Goal: Ask a question

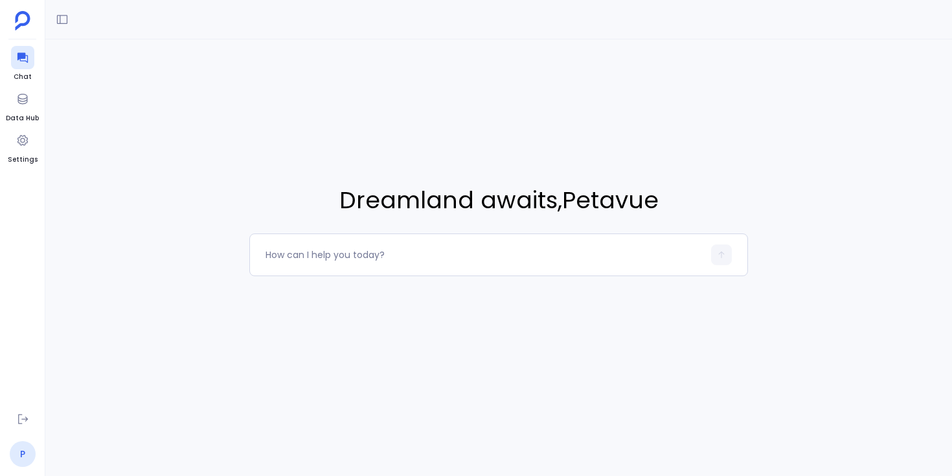
click at [25, 456] on link "P" at bounding box center [23, 454] width 26 height 26
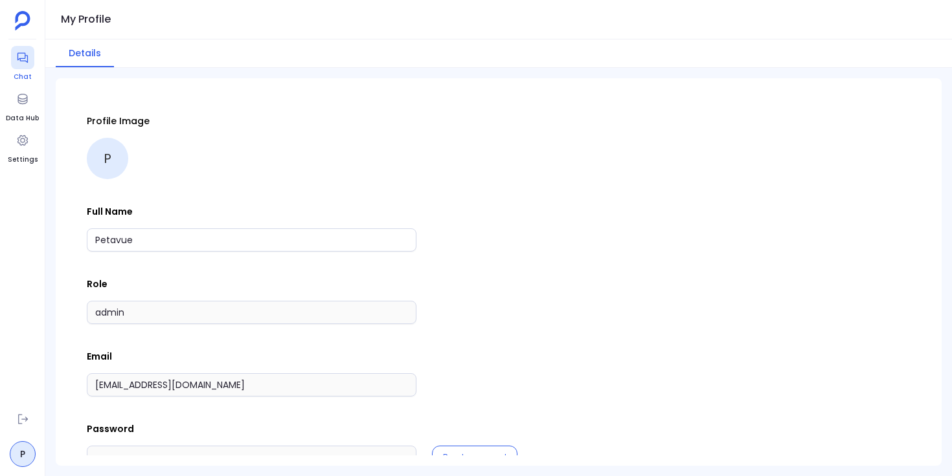
click at [27, 58] on icon at bounding box center [22, 58] width 10 height 10
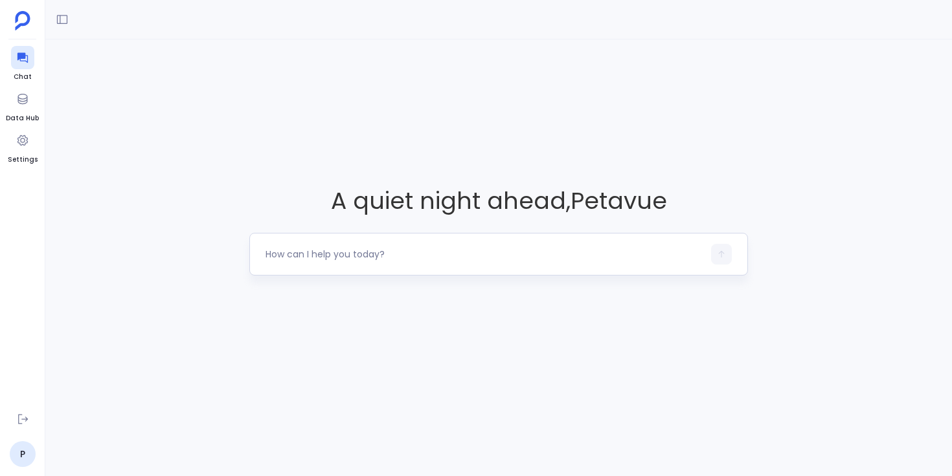
click at [329, 249] on textarea at bounding box center [484, 254] width 438 height 13
type textarea "can you list top 10 accounts?"
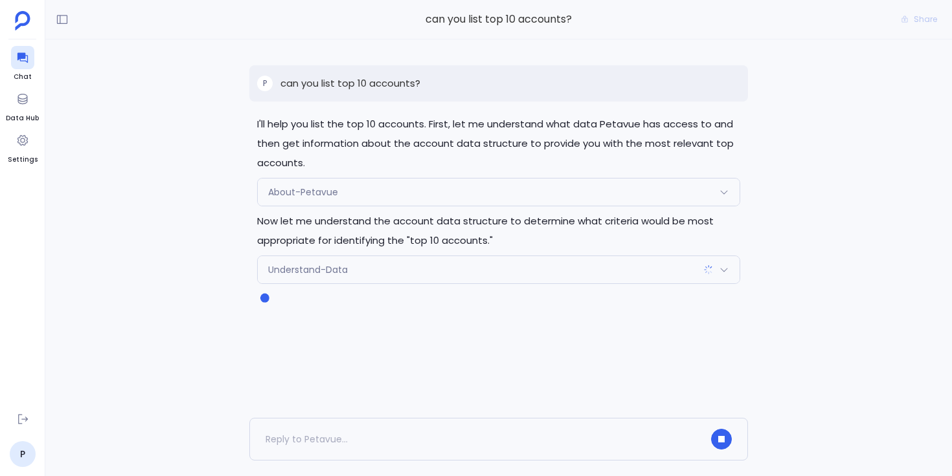
click at [394, 278] on div "Understand-Data" at bounding box center [499, 269] width 482 height 27
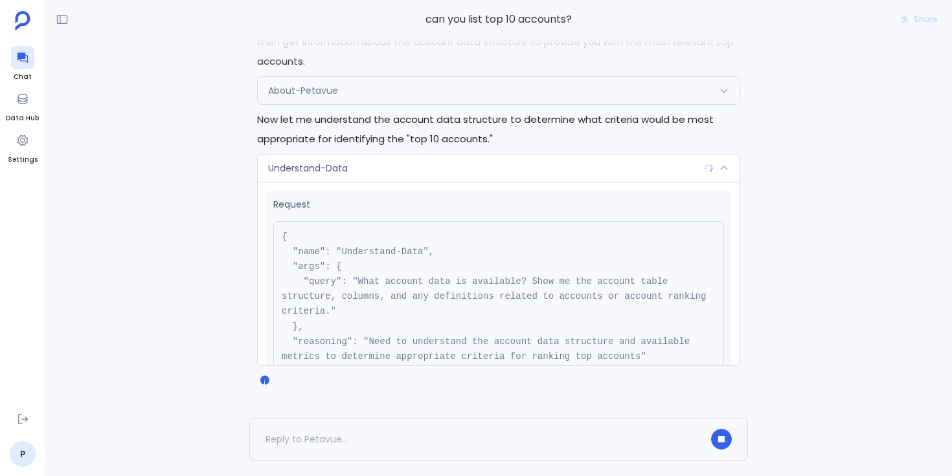
click at [441, 171] on div "Understand-Data" at bounding box center [499, 168] width 482 height 27
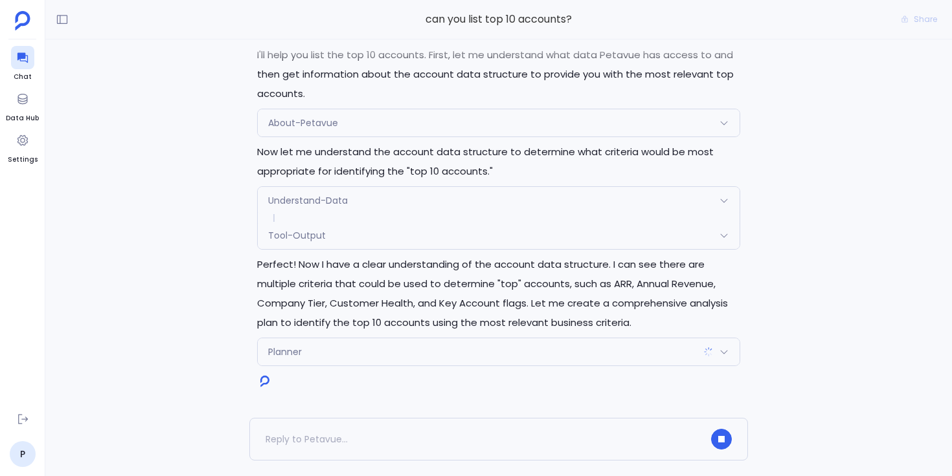
click at [341, 348] on div "Planner" at bounding box center [499, 352] width 482 height 27
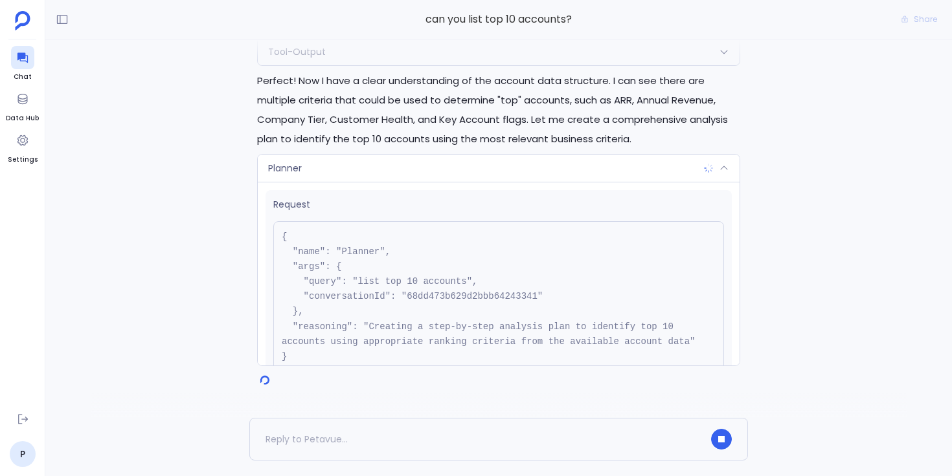
click at [327, 167] on div "Planner" at bounding box center [499, 168] width 482 height 27
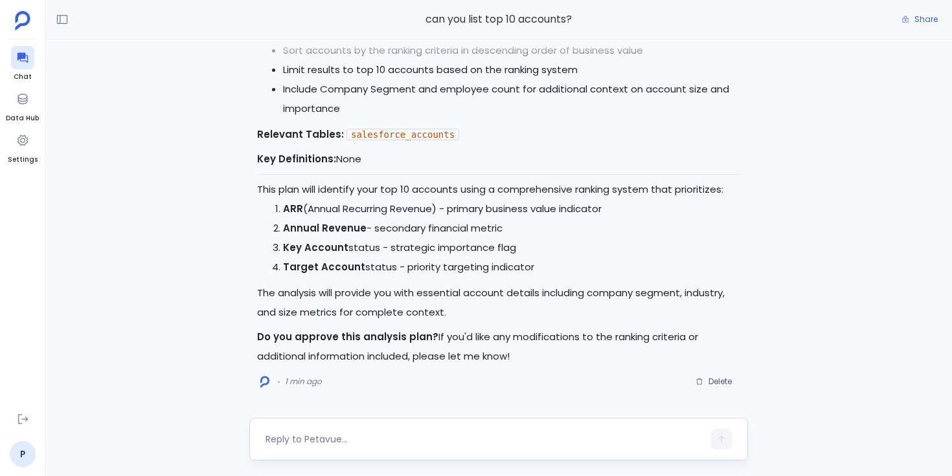
click at [348, 438] on textarea at bounding box center [484, 439] width 438 height 13
type textarea "this looks good"
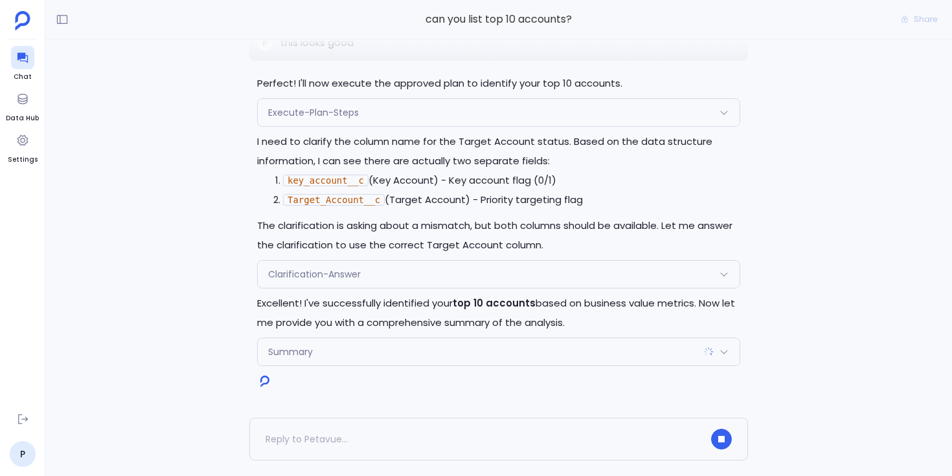
click at [322, 284] on div "Clarification-Answer" at bounding box center [499, 274] width 482 height 27
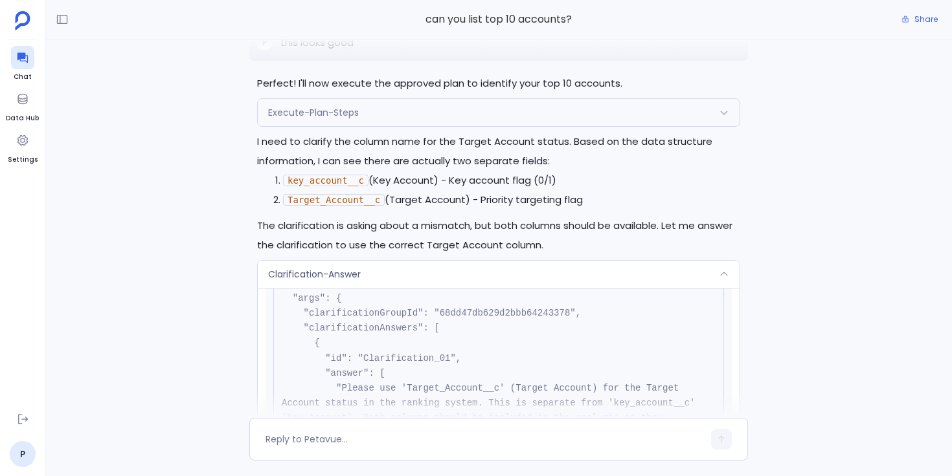
scroll to position [-1184, 0]
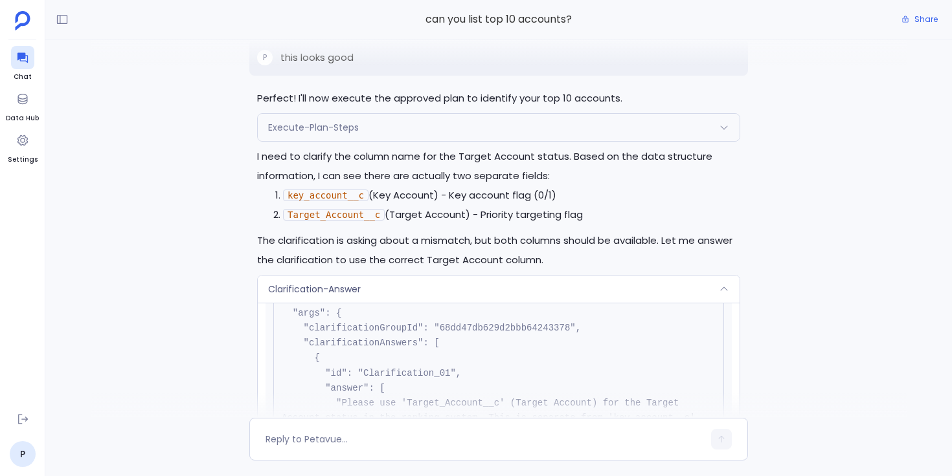
click at [485, 134] on div "Execute-Plan-Steps" at bounding box center [499, 127] width 482 height 27
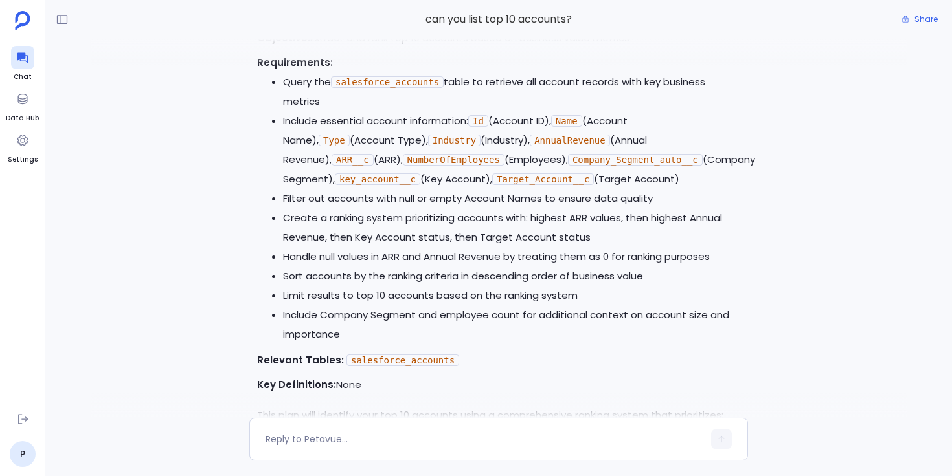
scroll to position [-1780, 0]
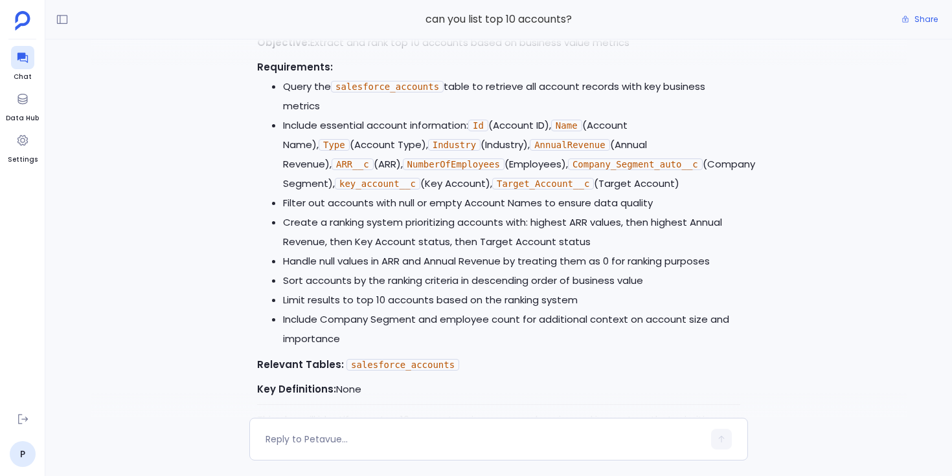
click at [501, 190] on code "Target_Account__c" at bounding box center [543, 184] width 102 height 12
copy code "Target_Account__c"
click at [492, 190] on code "Target_Account__c" at bounding box center [543, 184] width 102 height 12
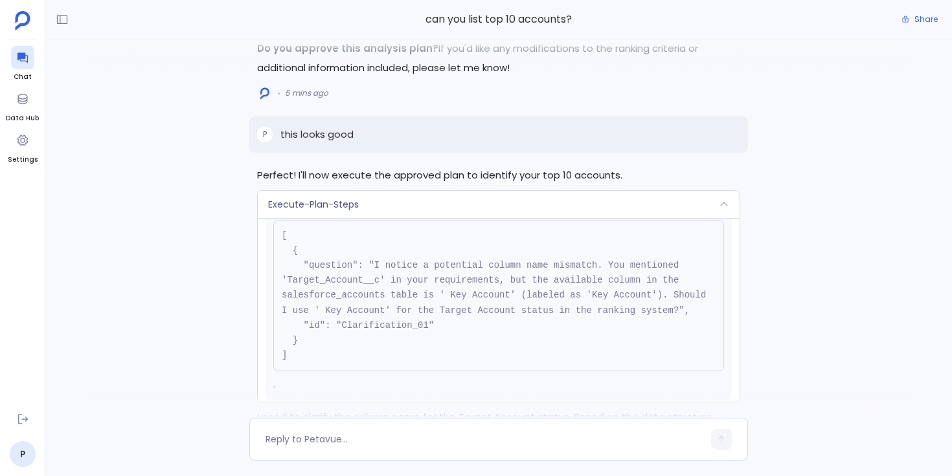
scroll to position [-1211, 0]
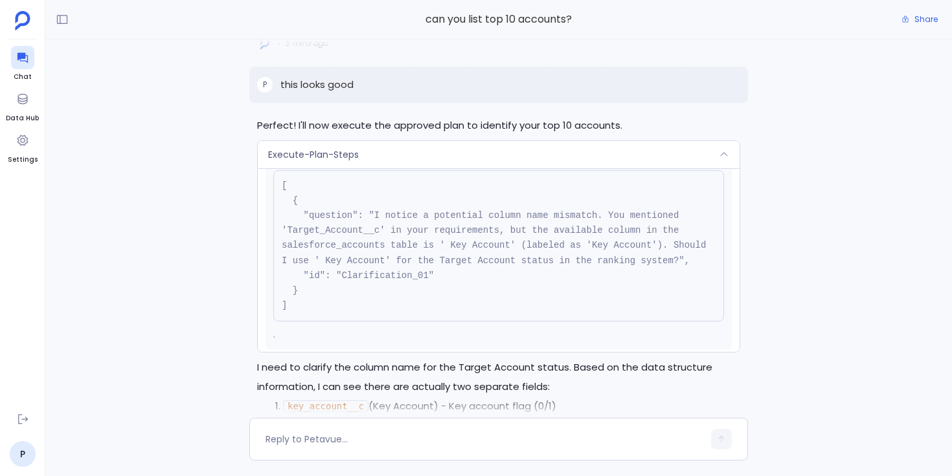
click at [506, 168] on div "Execute-Plan-Steps" at bounding box center [499, 154] width 482 height 27
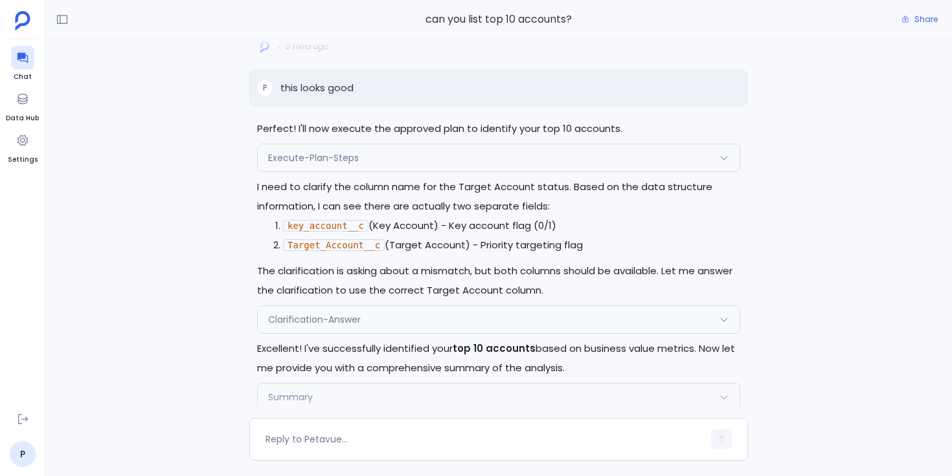
scroll to position [-1027, 0]
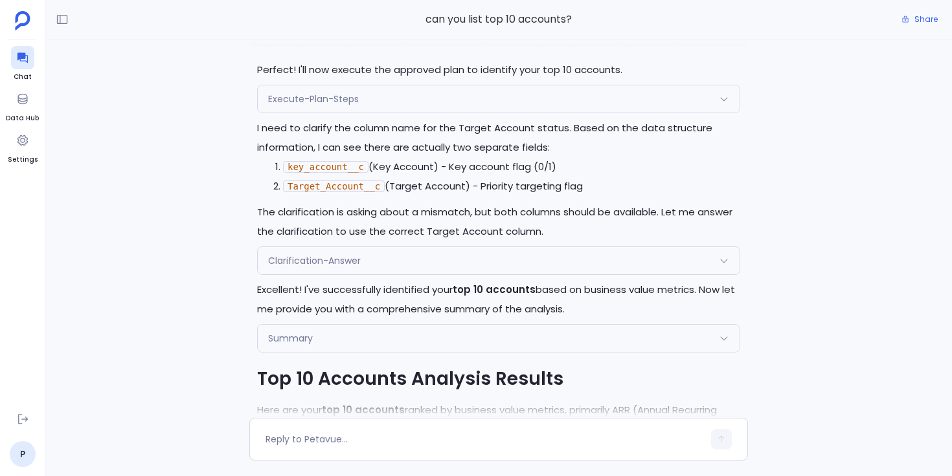
click at [414, 274] on div "Clarification-Answer" at bounding box center [499, 260] width 482 height 27
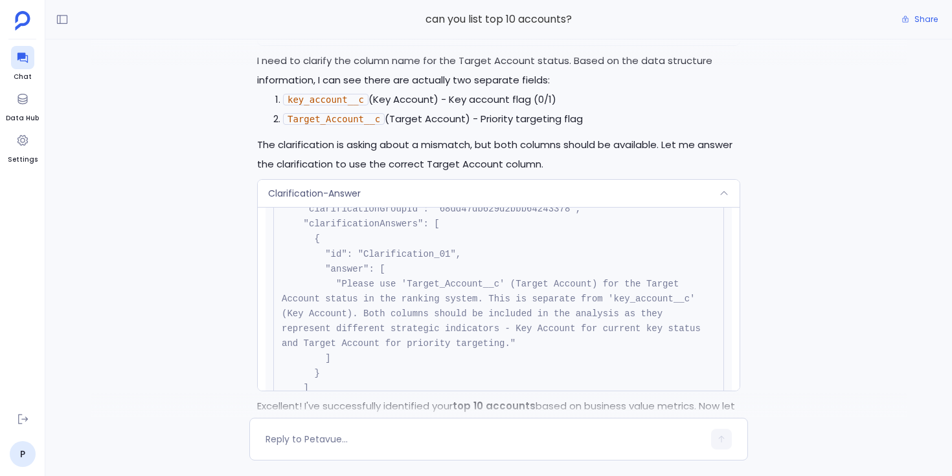
scroll to position [106, 0]
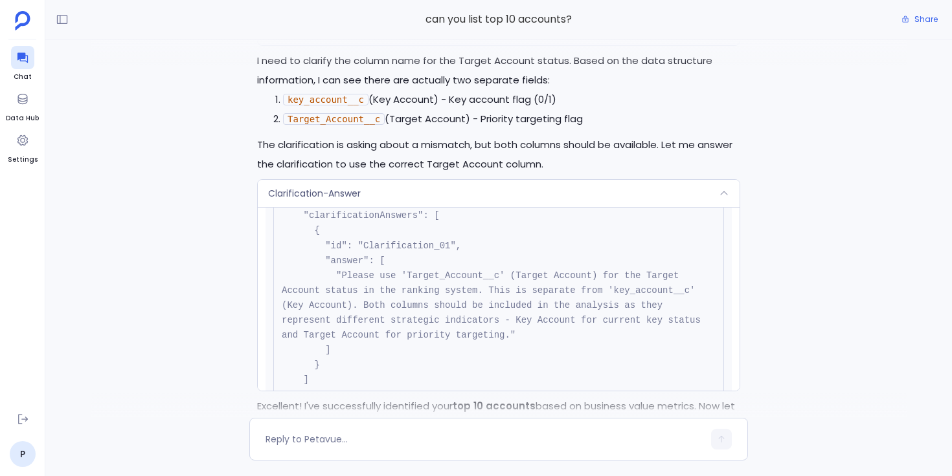
click at [467, 207] on div "Clarification-Answer" at bounding box center [499, 193] width 482 height 27
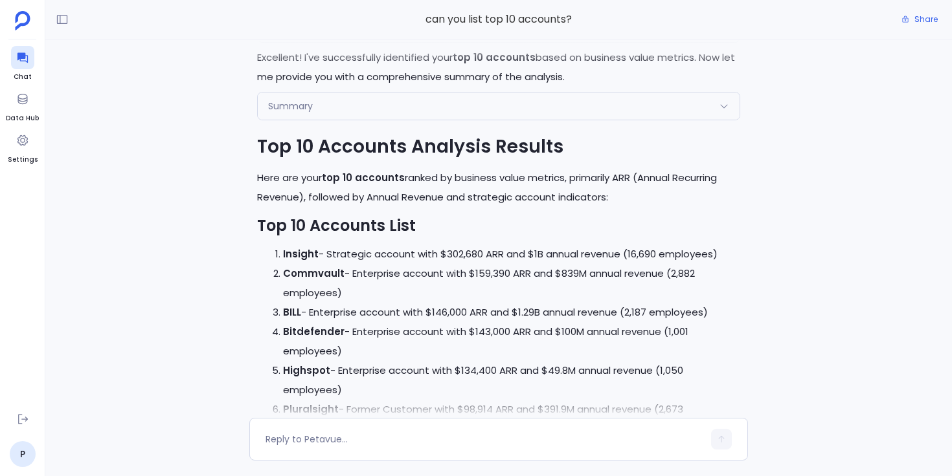
scroll to position [-759, 0]
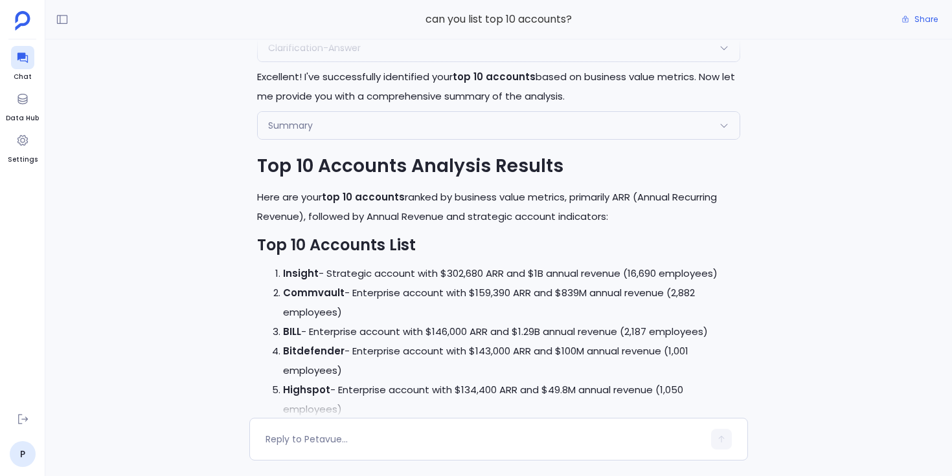
click at [355, 134] on div "Summary" at bounding box center [499, 125] width 482 height 27
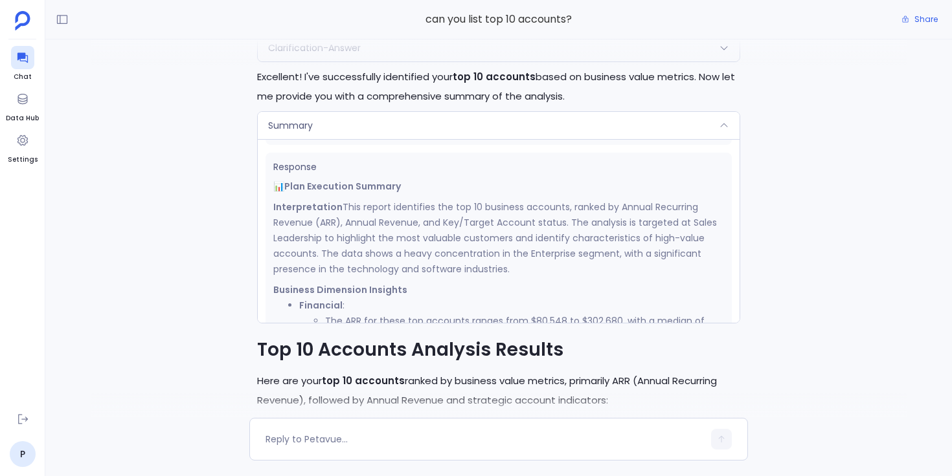
scroll to position [187, 0]
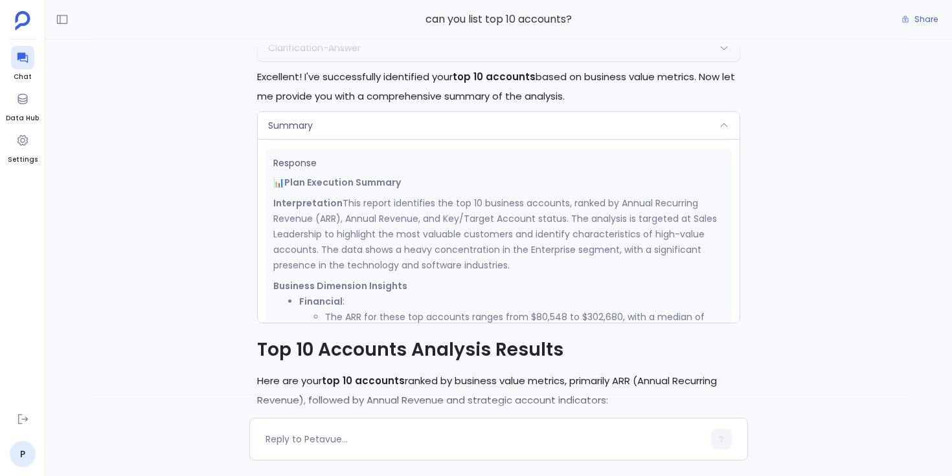
click at [386, 139] on div "Summary" at bounding box center [499, 125] width 482 height 27
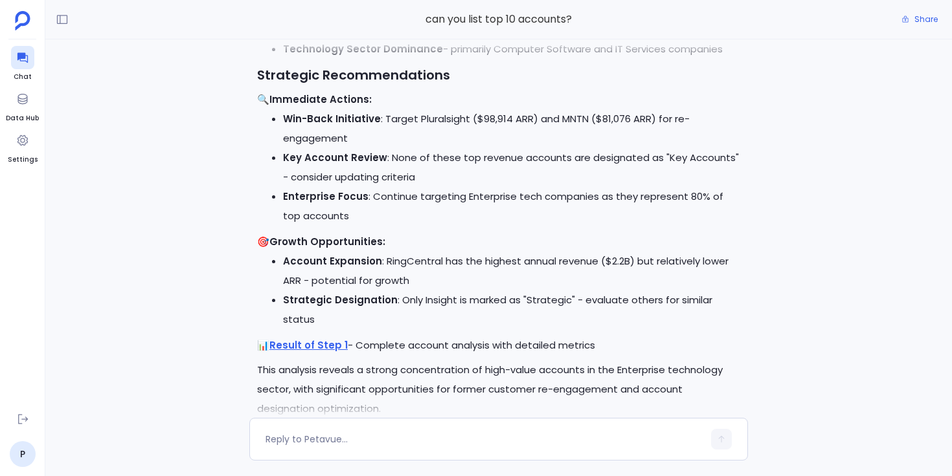
scroll to position [0, 0]
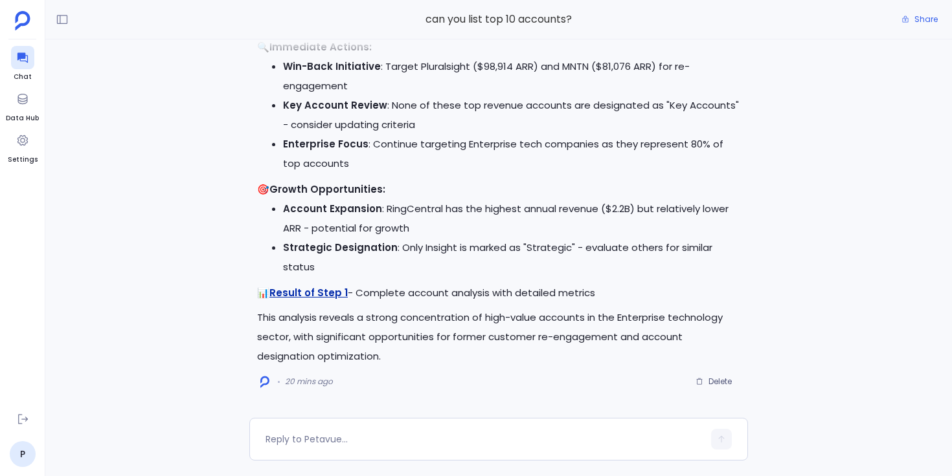
click at [294, 295] on link "Result of Step 1" at bounding box center [308, 293] width 78 height 14
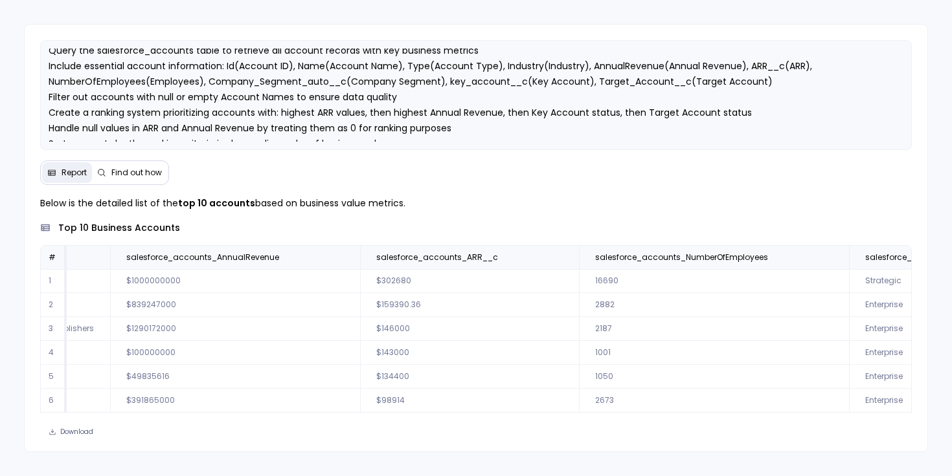
scroll to position [0, 1009]
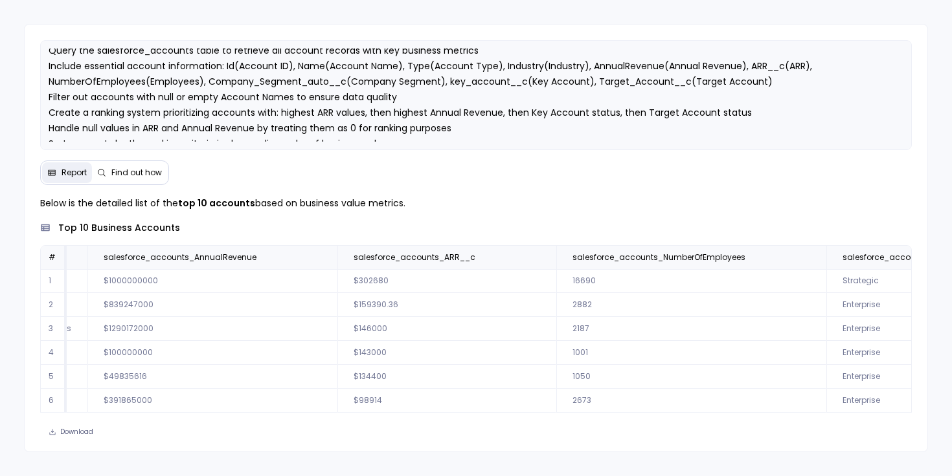
click at [126, 175] on span "Find out how" at bounding box center [136, 173] width 50 height 10
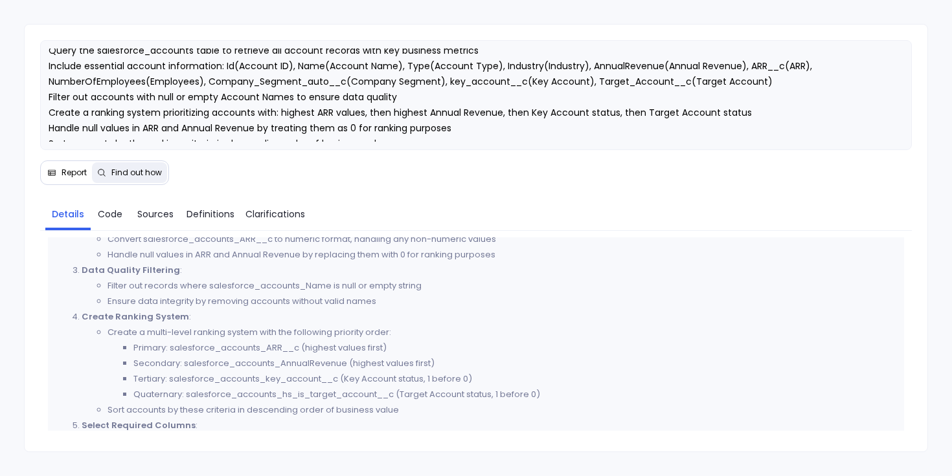
scroll to position [383, 0]
click at [116, 220] on span "Code" at bounding box center [110, 214] width 25 height 14
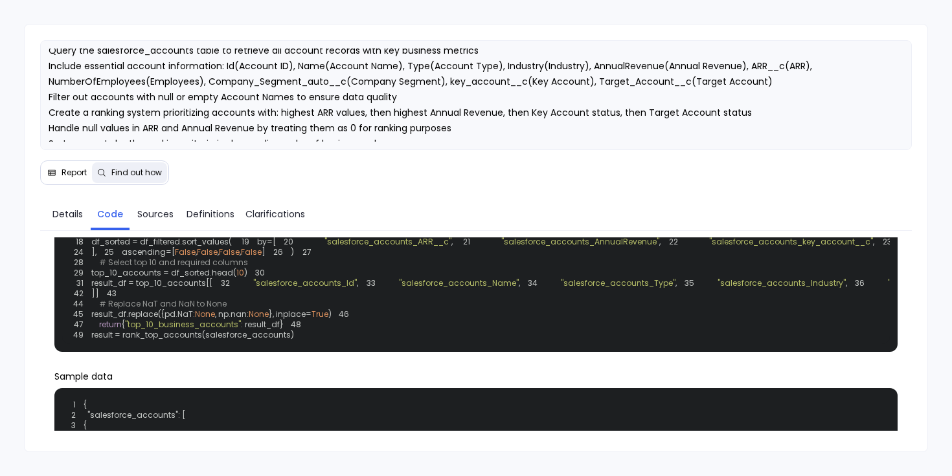
scroll to position [122, 0]
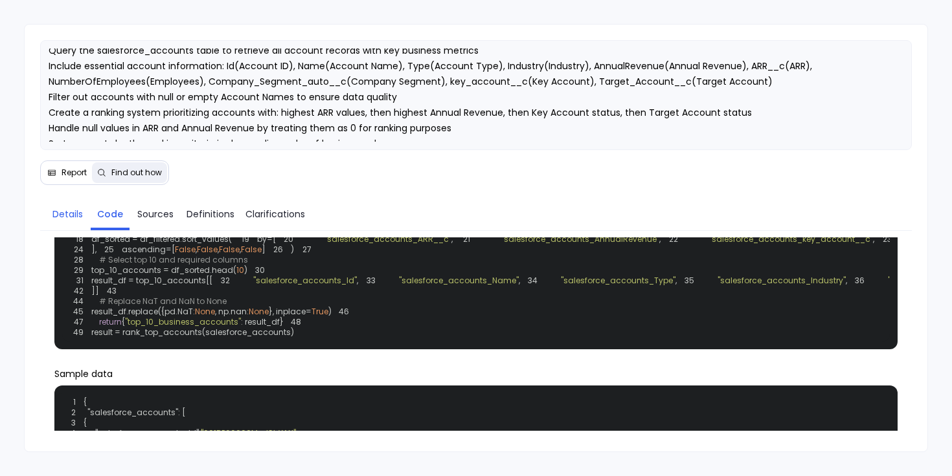
click at [76, 218] on span "Details" at bounding box center [67, 214] width 30 height 14
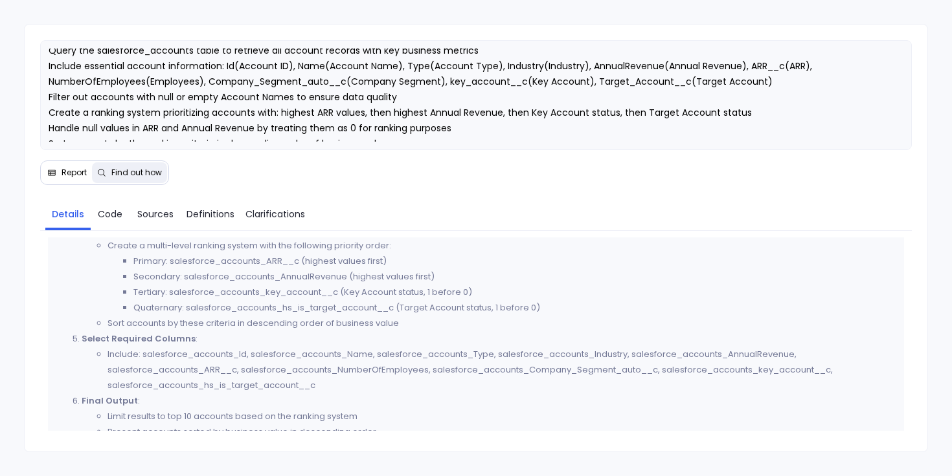
scroll to position [484, 0]
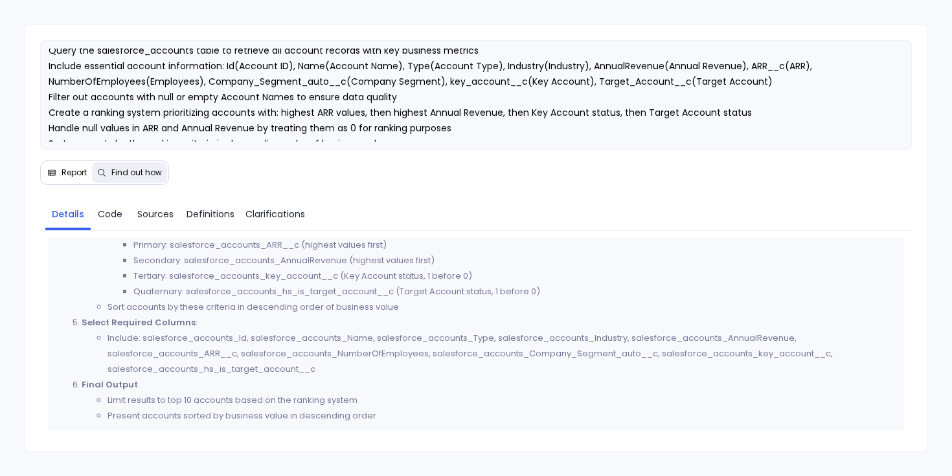
click at [67, 172] on span "Report" at bounding box center [73, 173] width 25 height 10
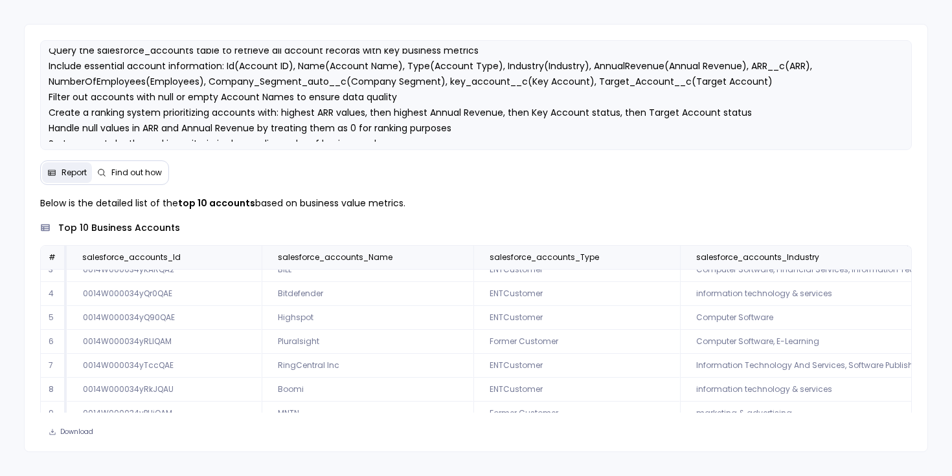
scroll to position [0, 0]
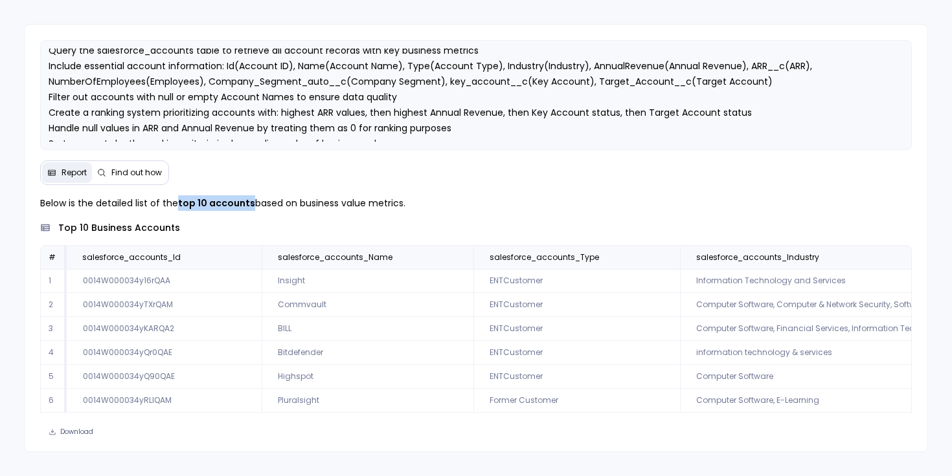
drag, startPoint x: 179, startPoint y: 203, endPoint x: 251, endPoint y: 204, distance: 71.2
click at [251, 204] on p "Below is the detailed list of the top 10 accounts based on business value metri…" at bounding box center [475, 203] width 871 height 16
drag, startPoint x: 251, startPoint y: 204, endPoint x: 179, endPoint y: 199, distance: 72.6
click at [179, 199] on p "Below is the detailed list of the top 10 accounts based on business value metri…" at bounding box center [475, 203] width 871 height 16
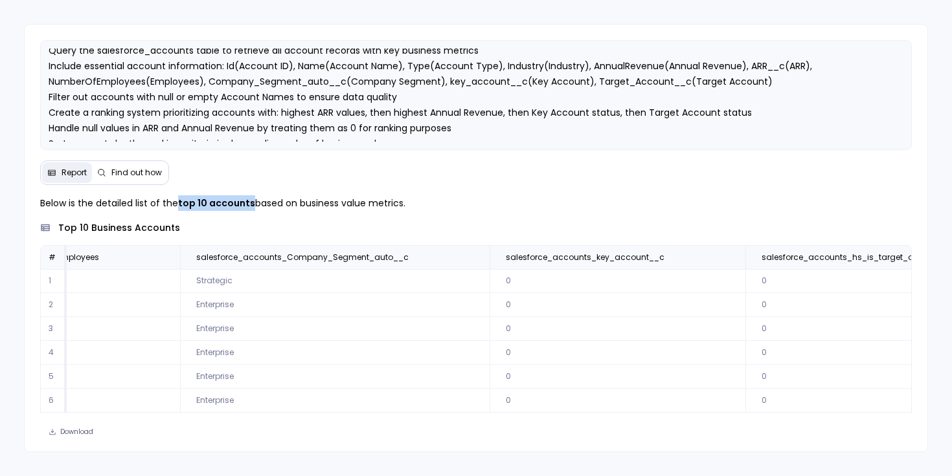
scroll to position [0, 1748]
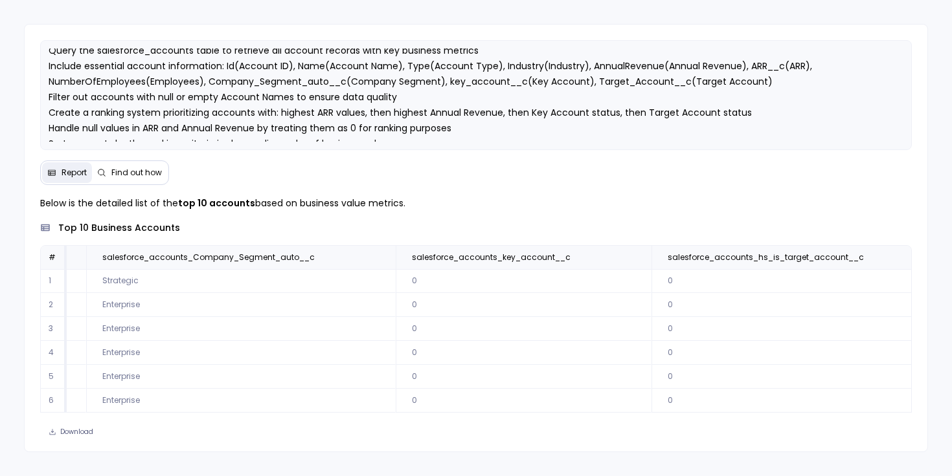
click at [332, 203] on p "Below is the detailed list of the top 10 accounts based on business value metri…" at bounding box center [475, 203] width 871 height 16
drag, startPoint x: 407, startPoint y: 205, endPoint x: 41, endPoint y: 205, distance: 366.4
click at [41, 205] on p "Below is the detailed list of the top 10 accounts based on business value metri…" at bounding box center [475, 203] width 871 height 16
click at [127, 209] on p "Below is the detailed list of the top 10 accounts based on business value metri…" at bounding box center [475, 203] width 871 height 16
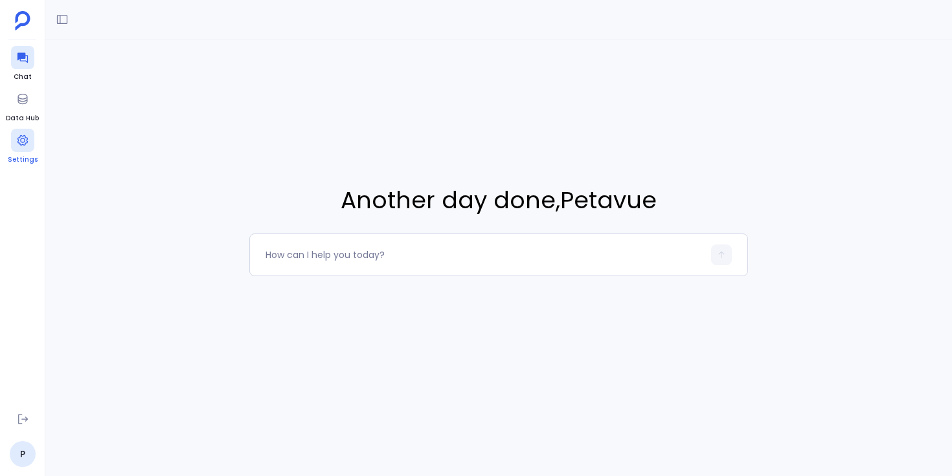
click at [24, 145] on icon at bounding box center [22, 140] width 10 height 10
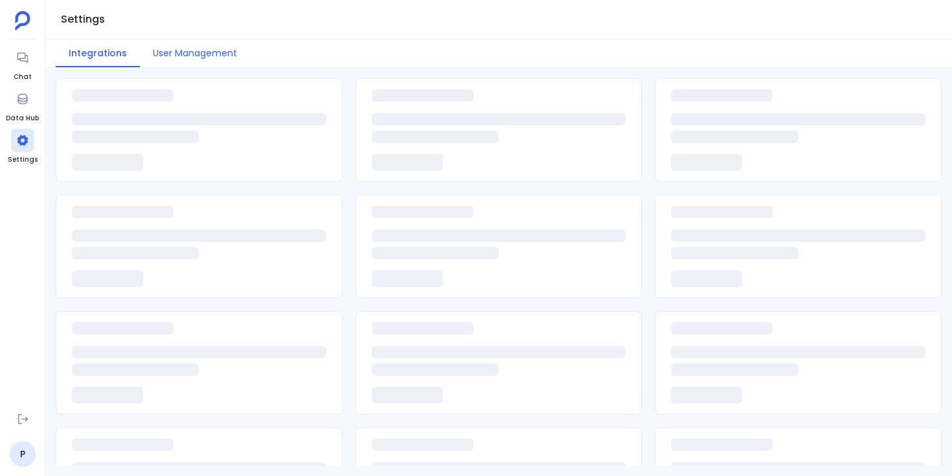
click at [207, 53] on button "User Management" at bounding box center [195, 53] width 110 height 28
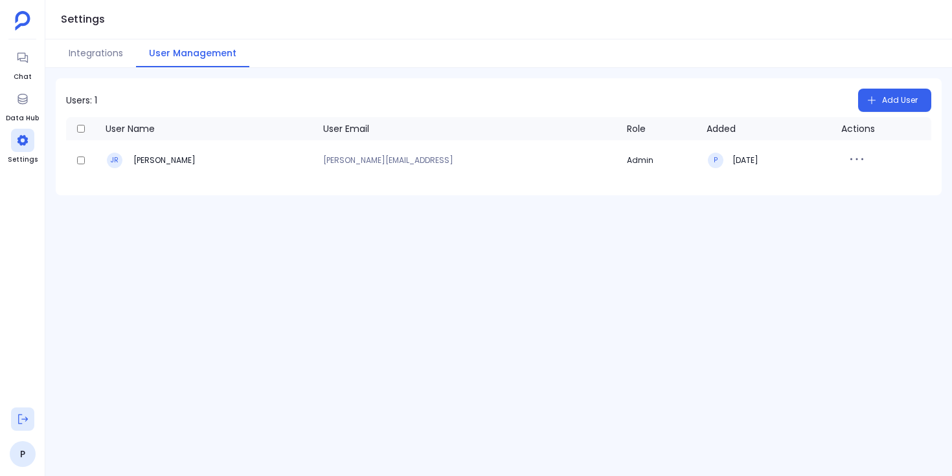
click at [25, 420] on icon at bounding box center [22, 419] width 13 height 13
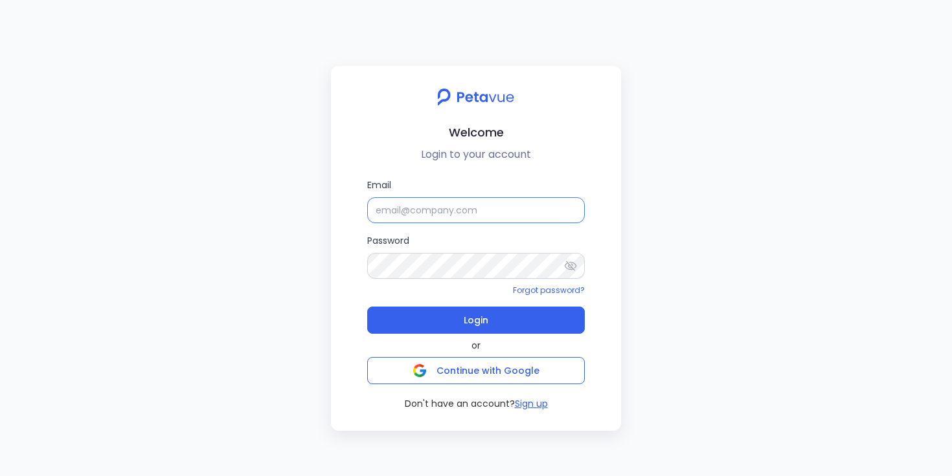
click at [381, 214] on input "Email" at bounding box center [476, 210] width 218 height 26
type input "[EMAIL_ADDRESS][DOMAIN_NAME]"
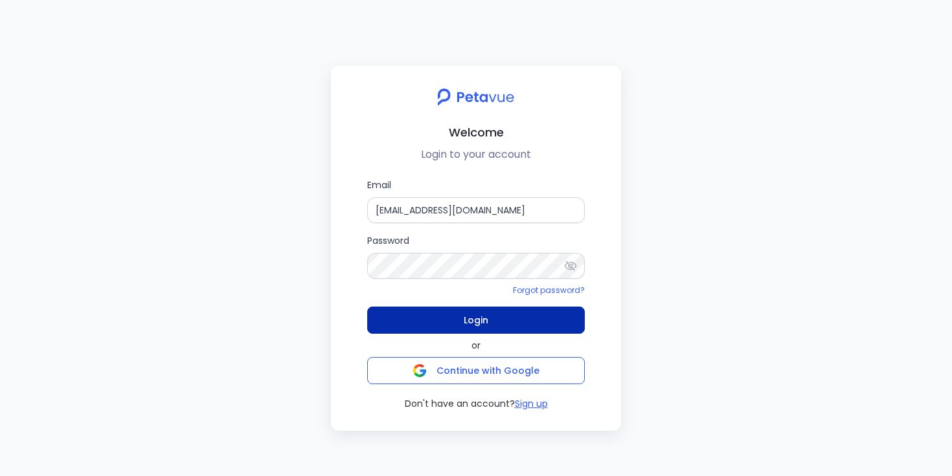
click at [449, 323] on button "Login" at bounding box center [476, 320] width 218 height 27
